Goal: Check status: Check status

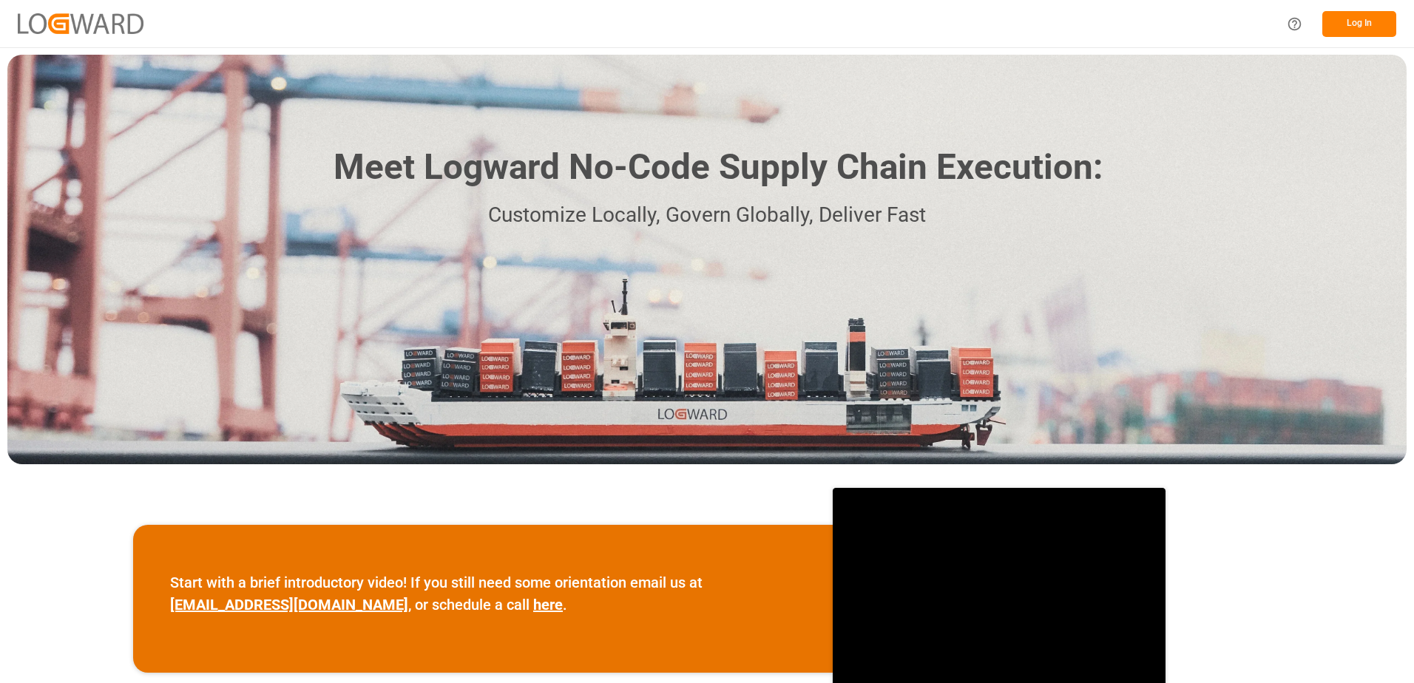
click at [1356, 24] on button "Log In" at bounding box center [1359, 24] width 74 height 26
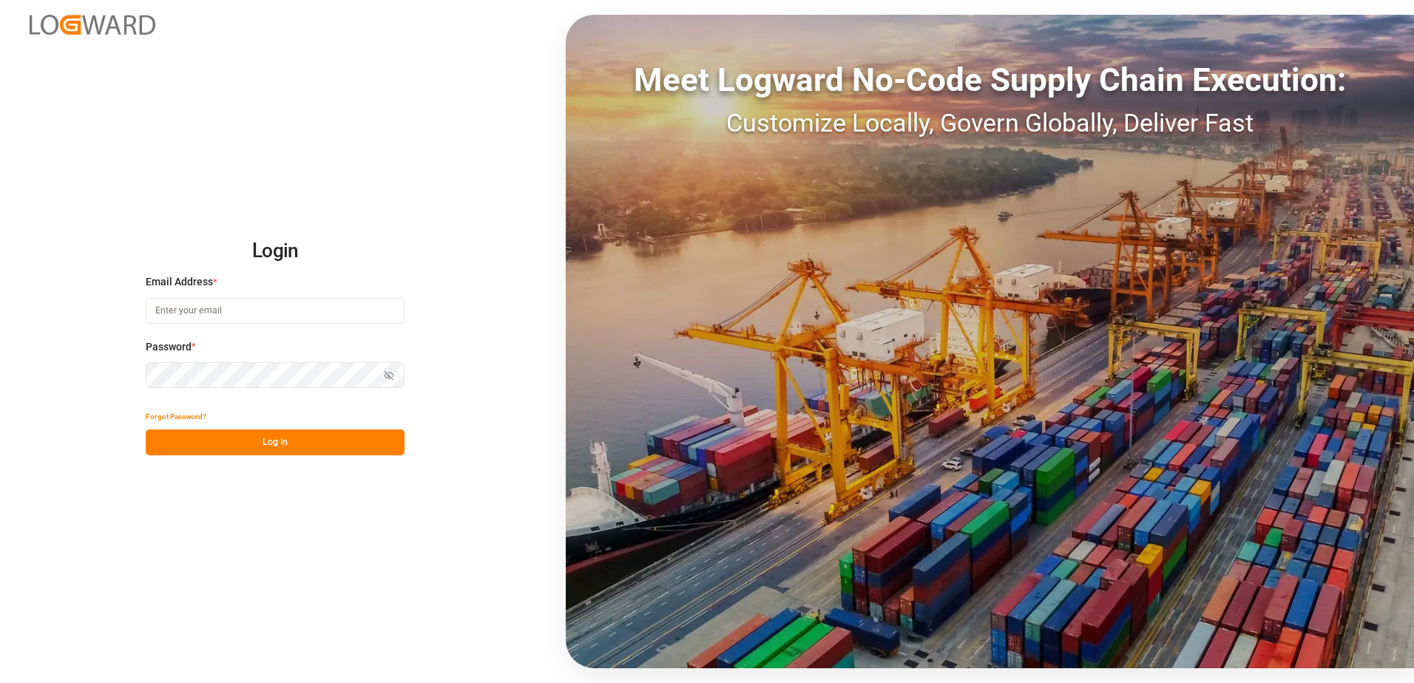
type input "[PERSON_NAME][EMAIL_ADDRESS][DOMAIN_NAME]"
click at [304, 442] on button "Log In" at bounding box center [275, 443] width 259 height 26
type input "[PERSON_NAME][EMAIL_ADDRESS][DOMAIN_NAME]"
drag, startPoint x: 0, startPoint y: 0, endPoint x: 308, endPoint y: 442, distance: 538.8
click at [308, 442] on button "Log In" at bounding box center [275, 443] width 259 height 26
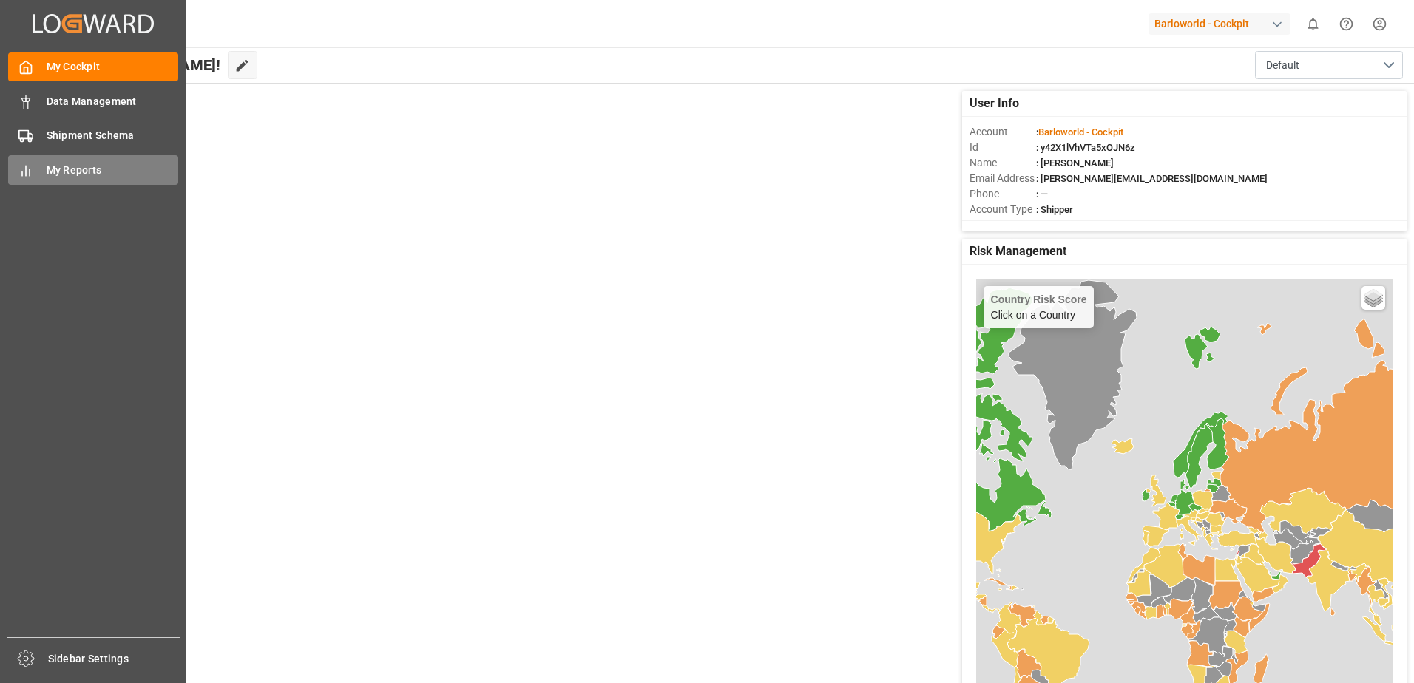
click at [72, 169] on span "My Reports" at bounding box center [113, 171] width 132 height 16
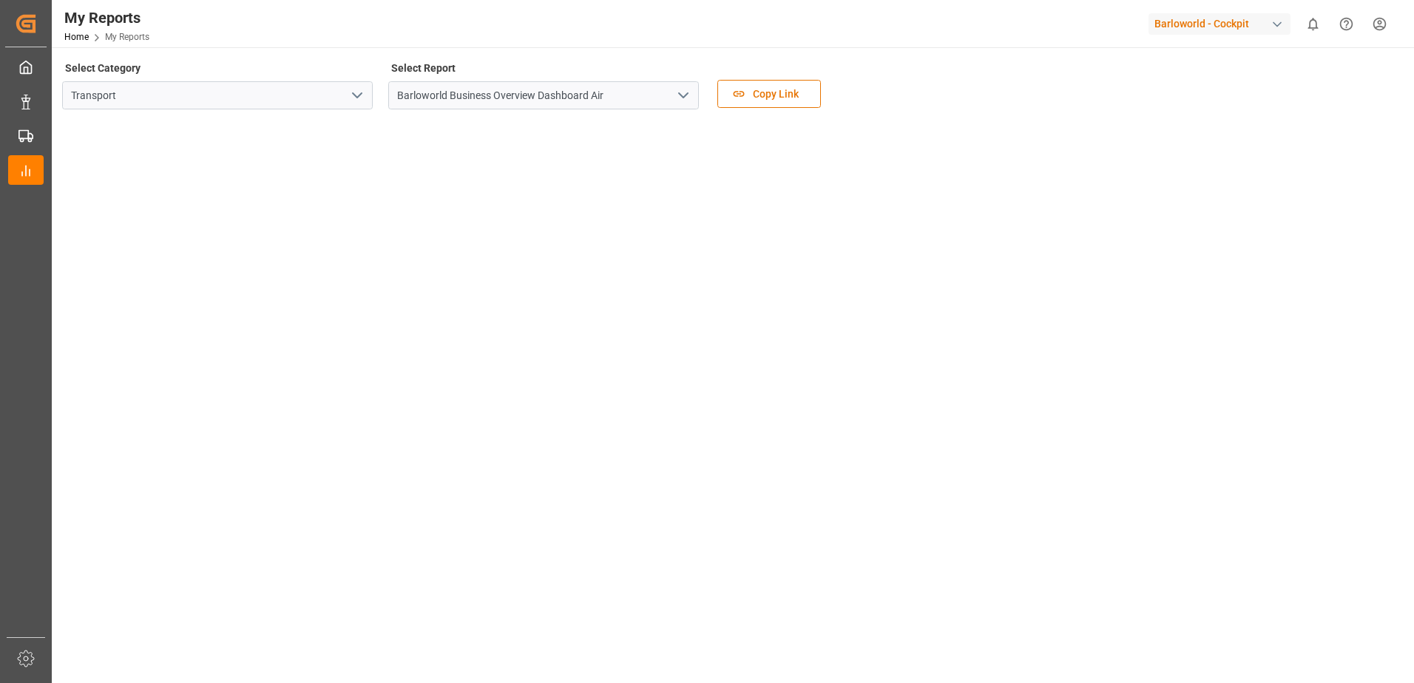
click at [686, 92] on icon "open menu" at bounding box center [684, 96] width 18 height 18
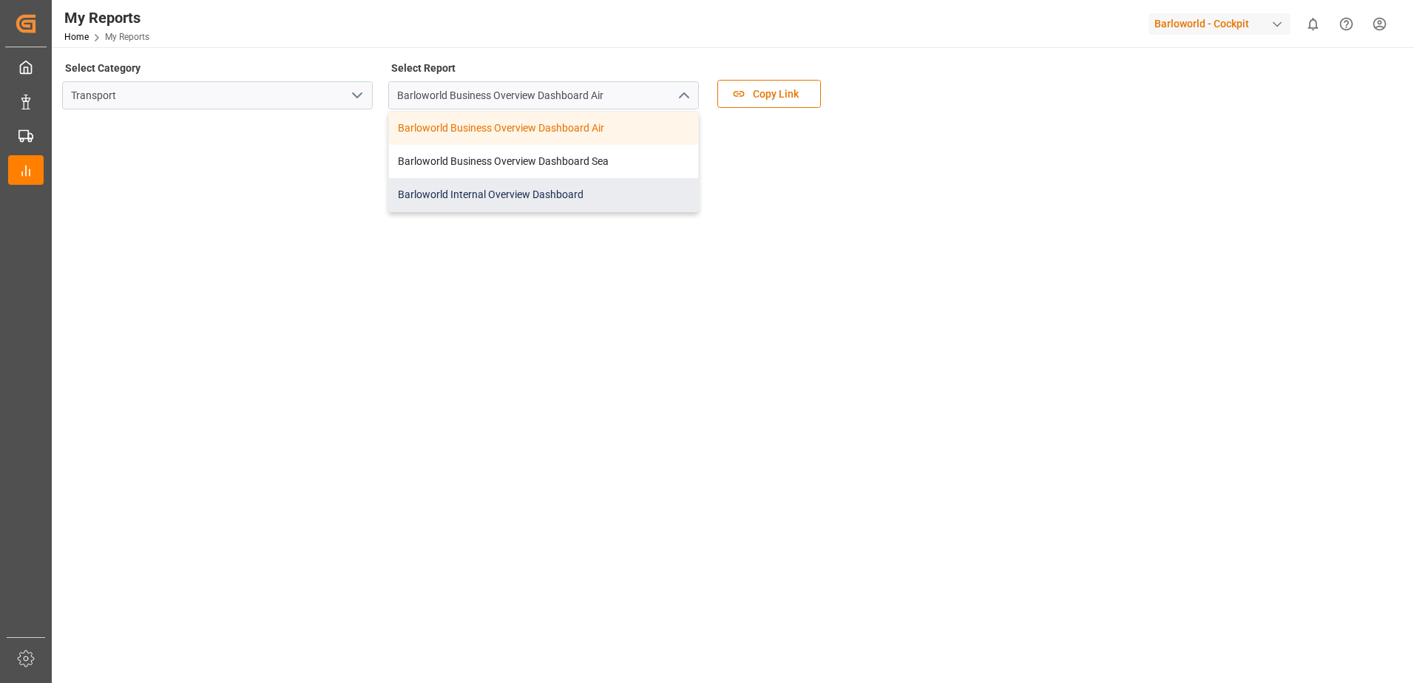
click at [478, 197] on div "Barloworld Internal Overview Dashboard" at bounding box center [543, 194] width 309 height 33
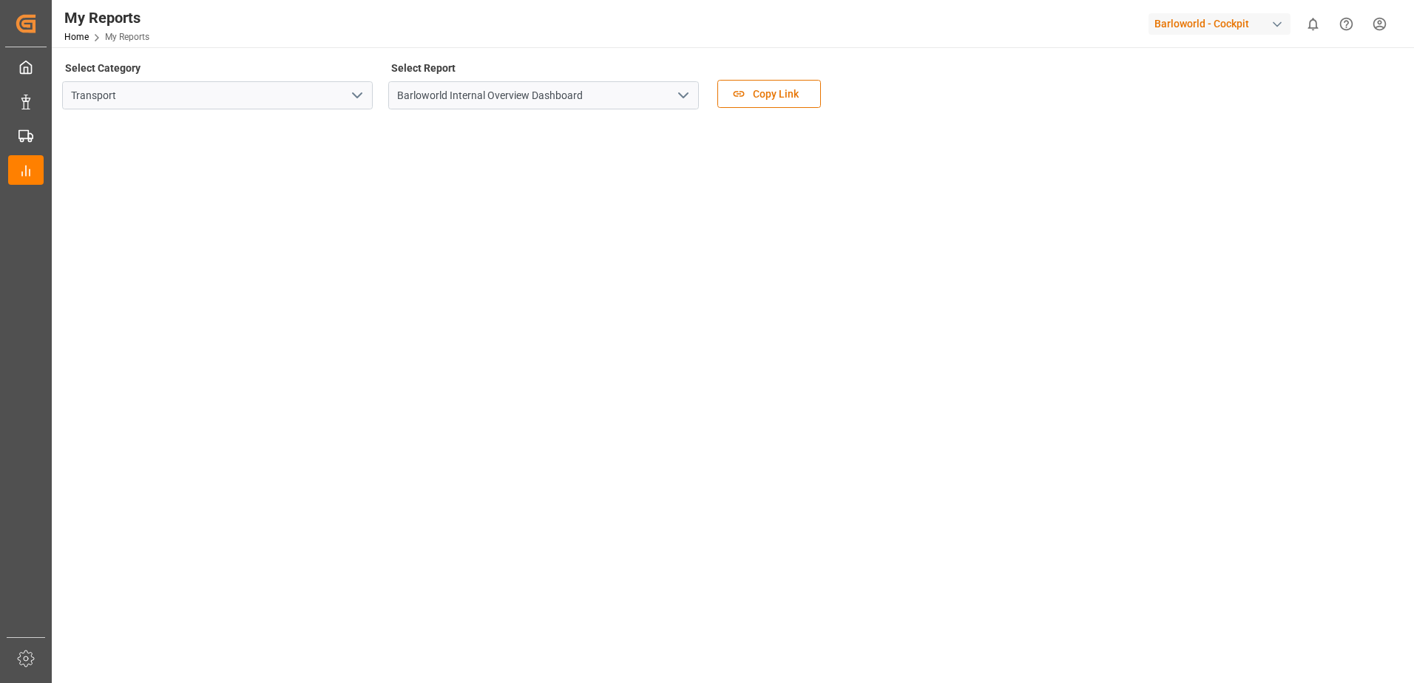
click at [680, 94] on polyline "open menu" at bounding box center [683, 95] width 9 height 4
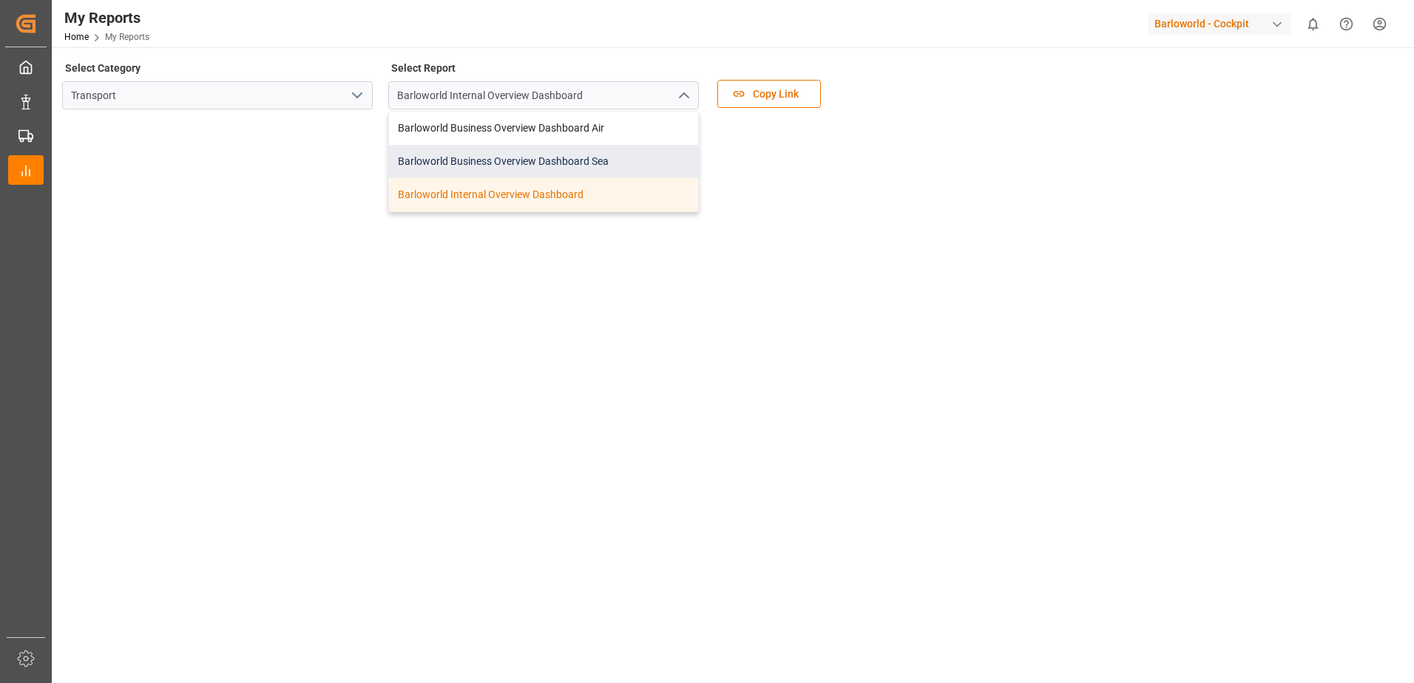
click at [524, 153] on div "Barloworld Business Overview Dashboard Sea" at bounding box center [543, 161] width 309 height 33
